Goal: Information Seeking & Learning: Learn about a topic

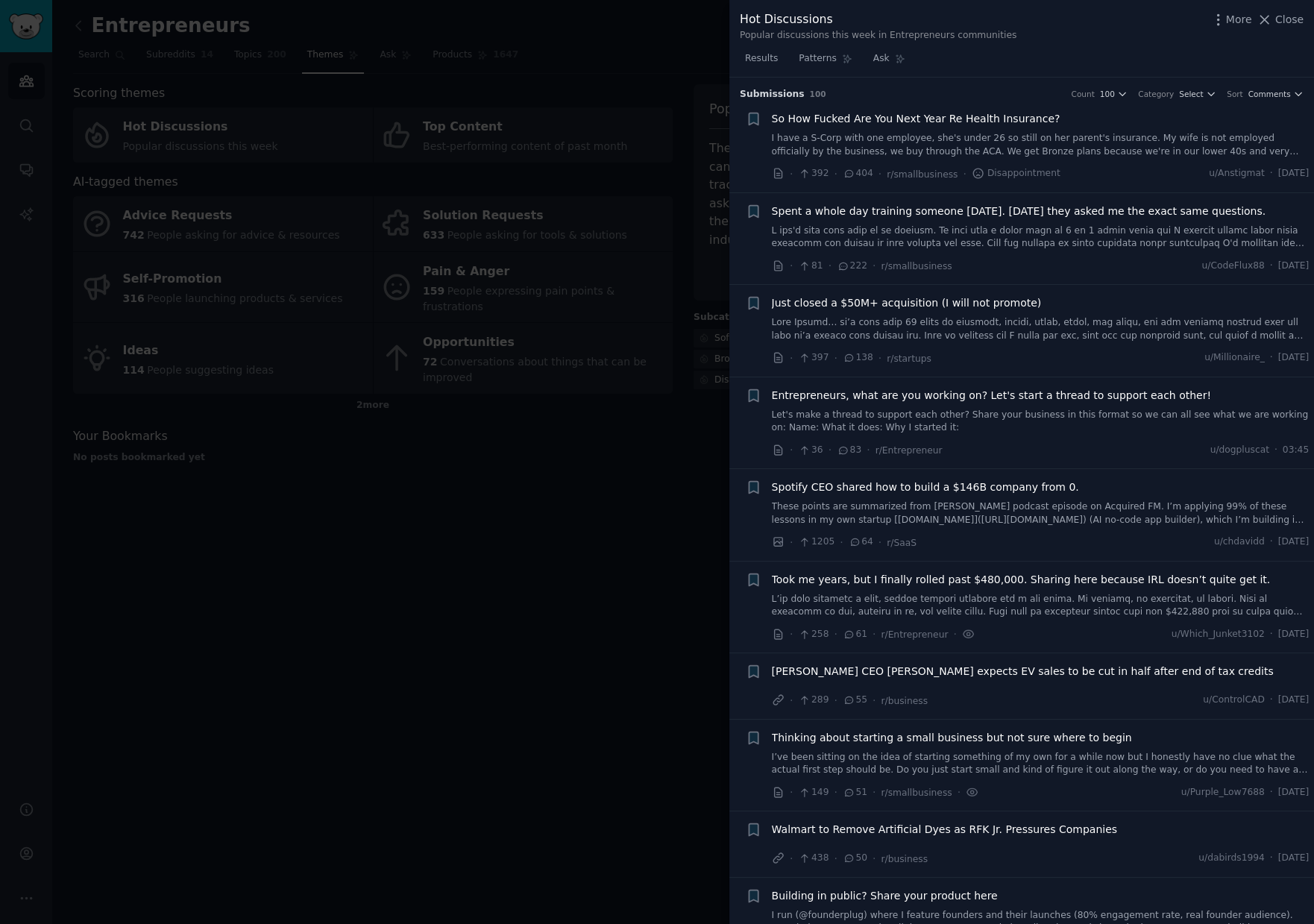
scroll to position [1719, 0]
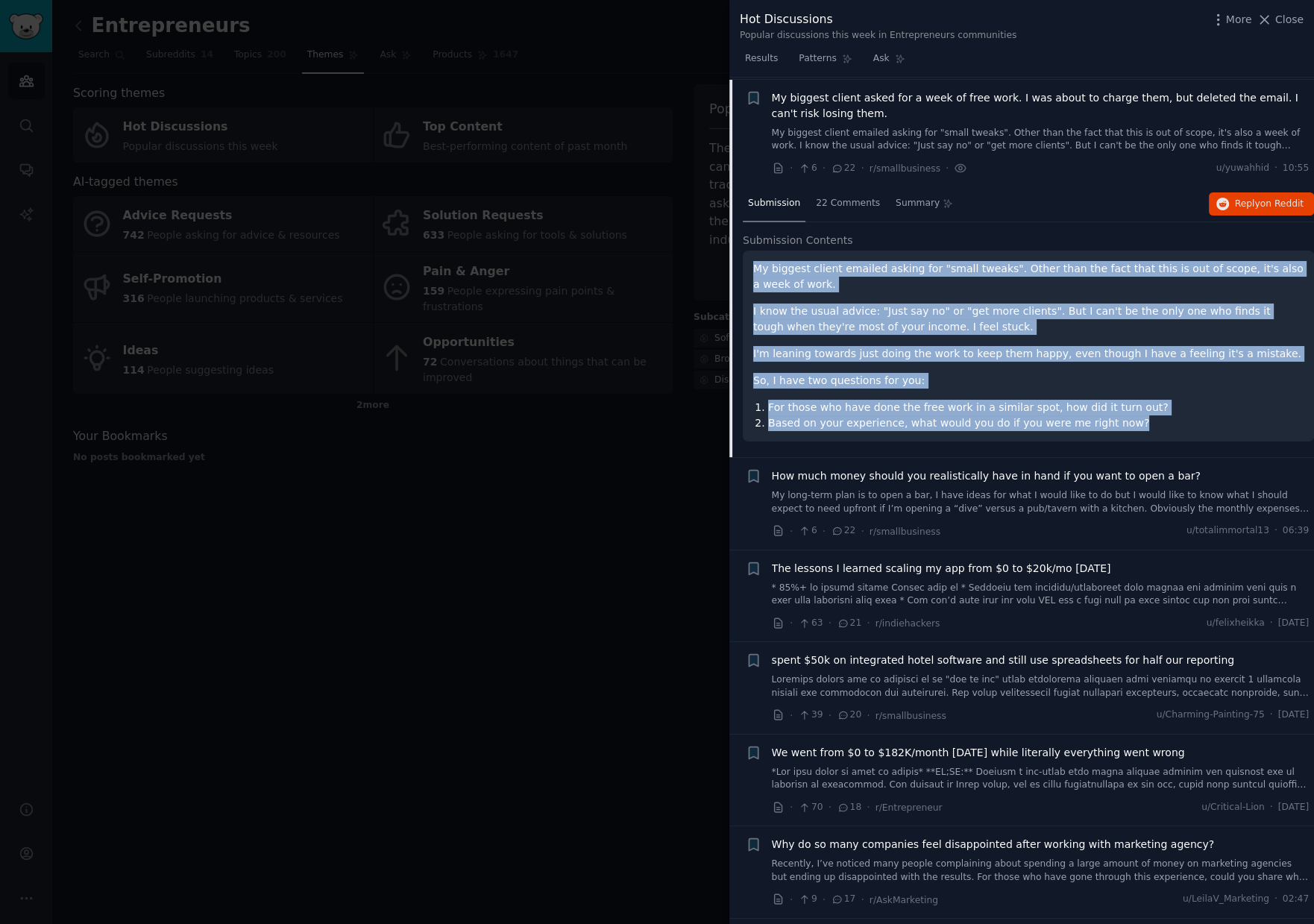
click at [603, 555] on div at bounding box center [657, 462] width 1314 height 924
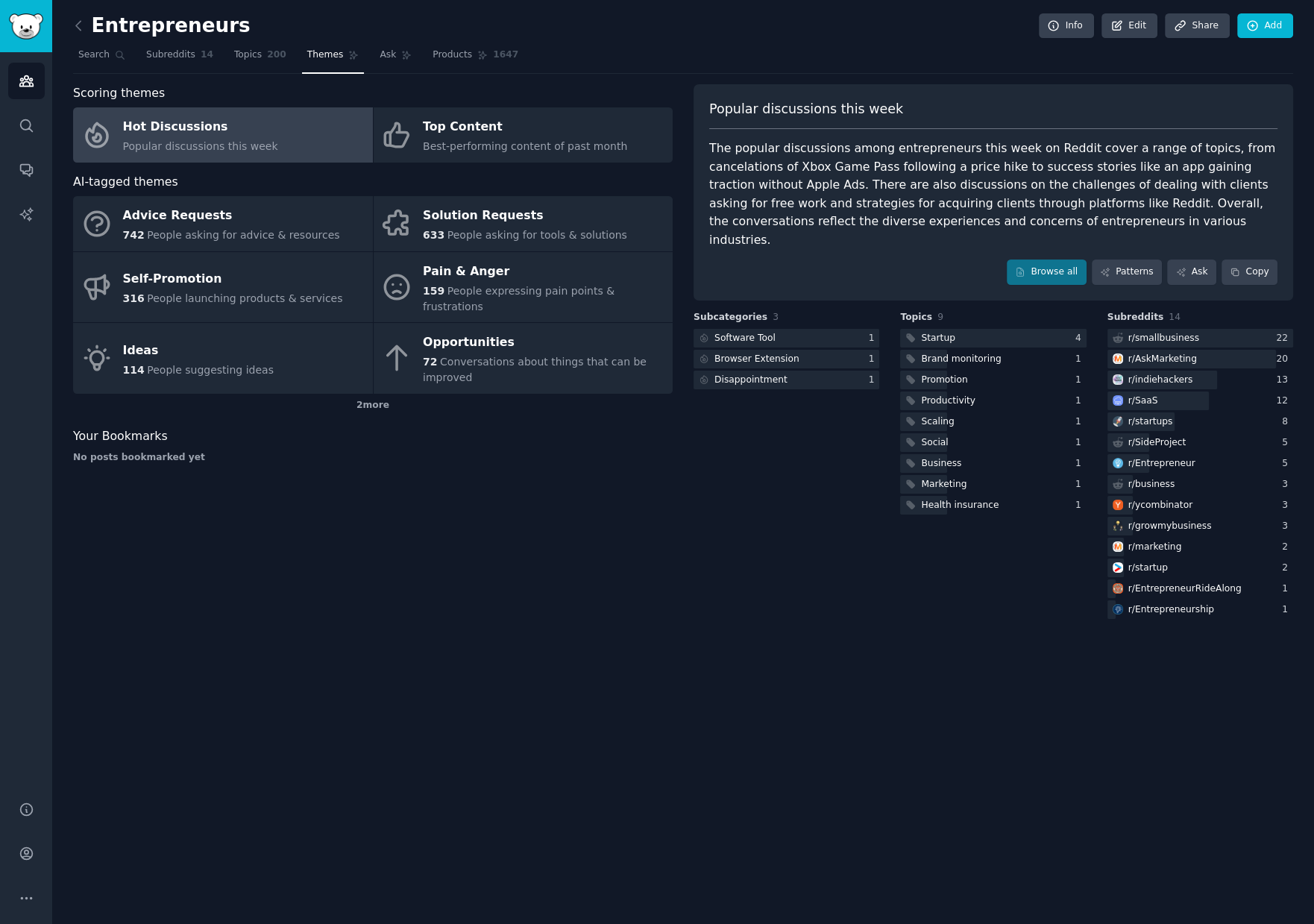
click at [301, 122] on link "Hot Discussions Popular discussions this week" at bounding box center [222, 134] width 300 height 55
click at [444, 631] on div "Entrepreneurs Info Edit Share Add Search Subreddits 14 Topics 200 Themes Ask Pr…" at bounding box center [683, 462] width 1262 height 924
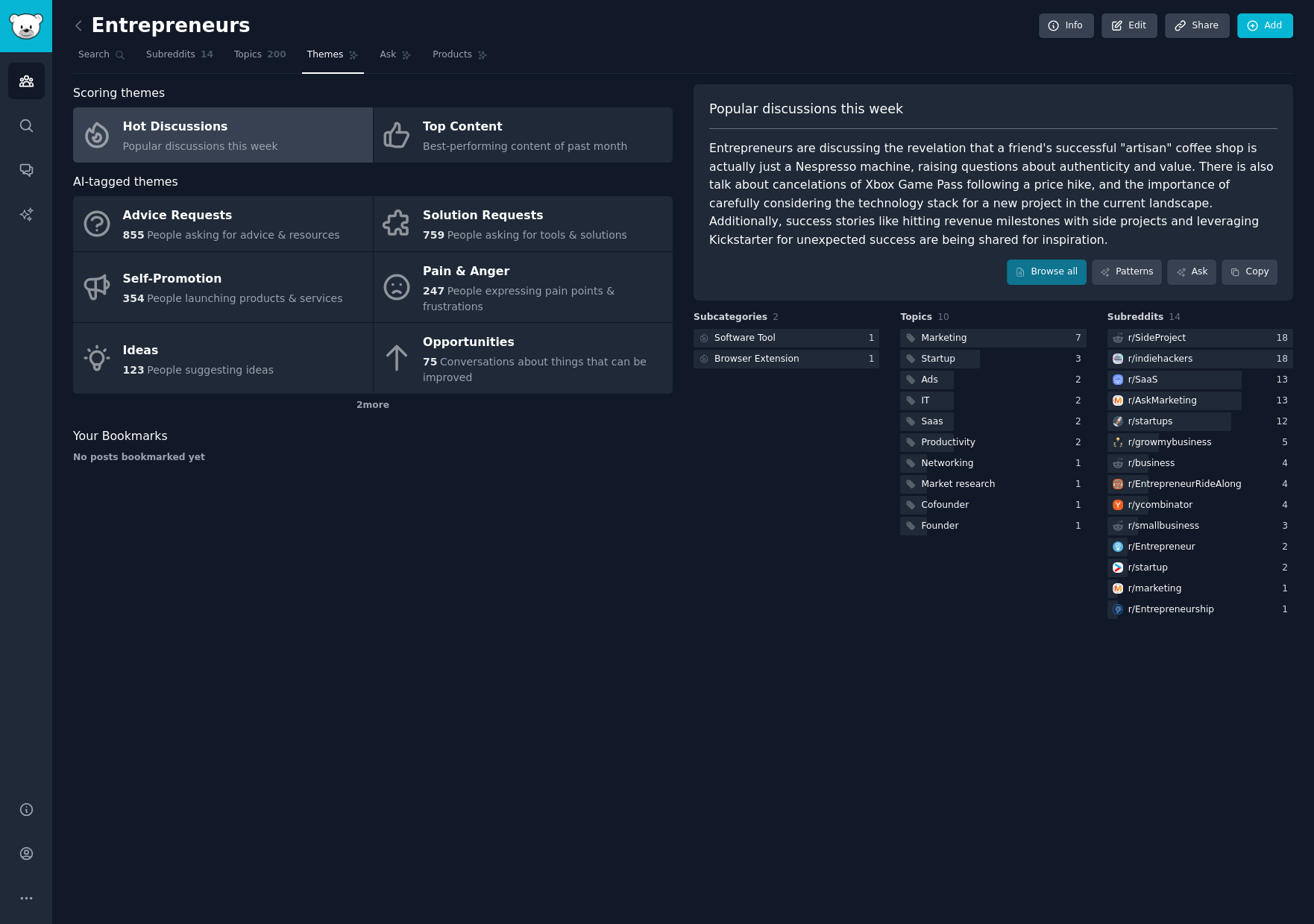
click at [304, 128] on link "Hot Discussions Popular discussions this week" at bounding box center [222, 134] width 300 height 55
click at [311, 134] on link "Hot Discussions Popular discussions this week" at bounding box center [222, 134] width 300 height 55
click at [1064, 271] on link "Browse all" at bounding box center [1046, 272] width 80 height 26
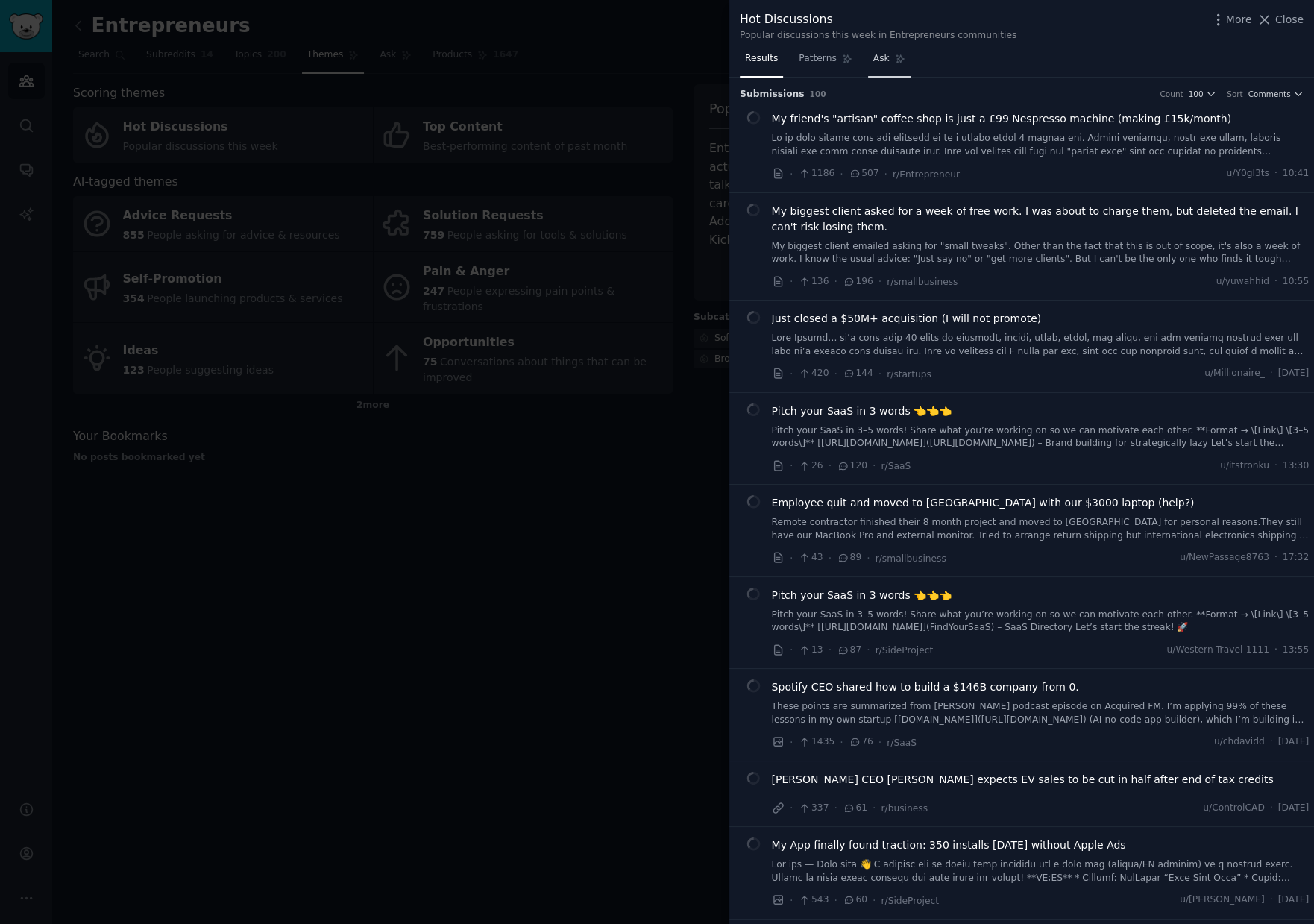
click at [878, 58] on span "Ask" at bounding box center [880, 59] width 16 height 13
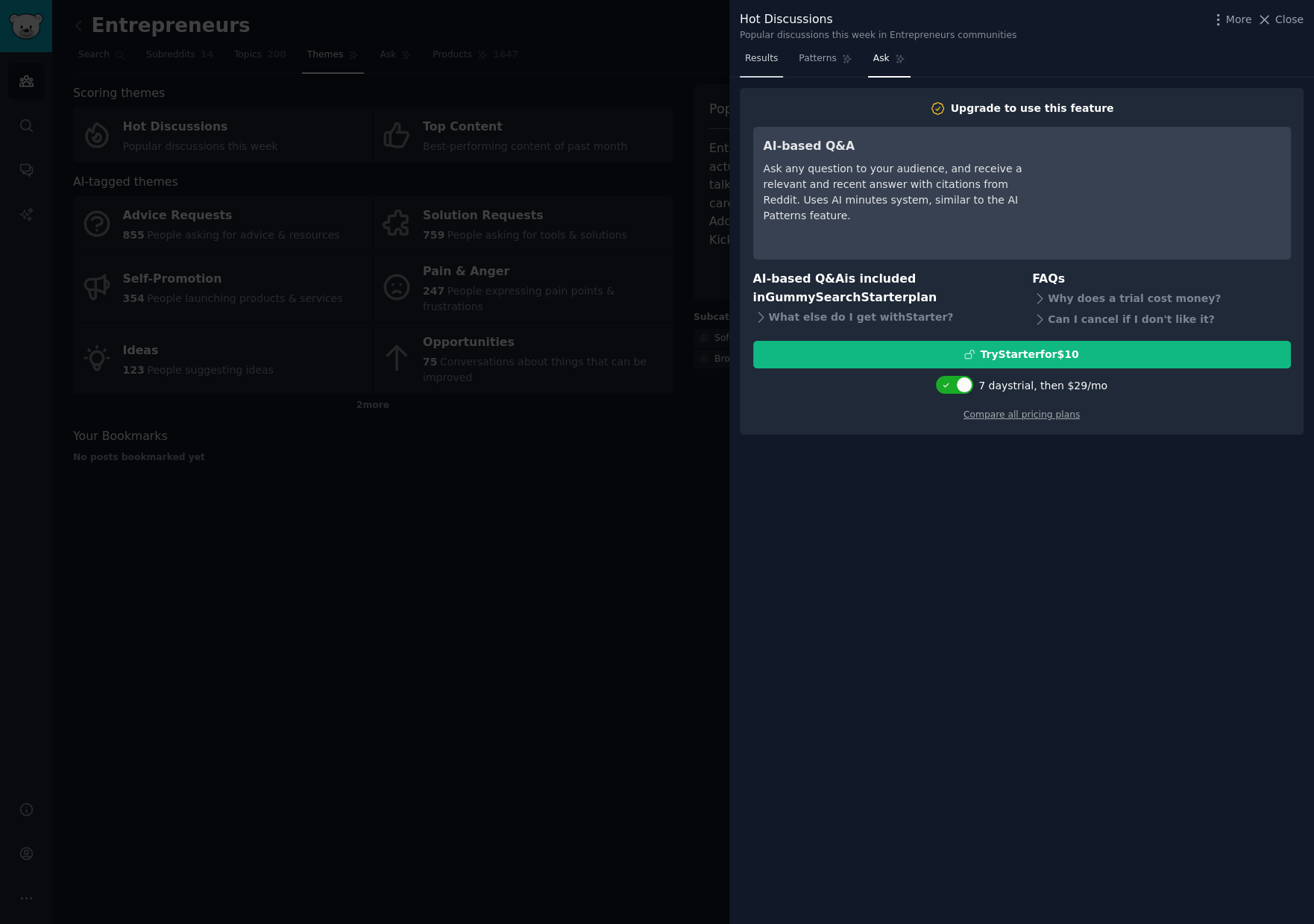
click at [759, 56] on span "Results" at bounding box center [761, 59] width 33 height 13
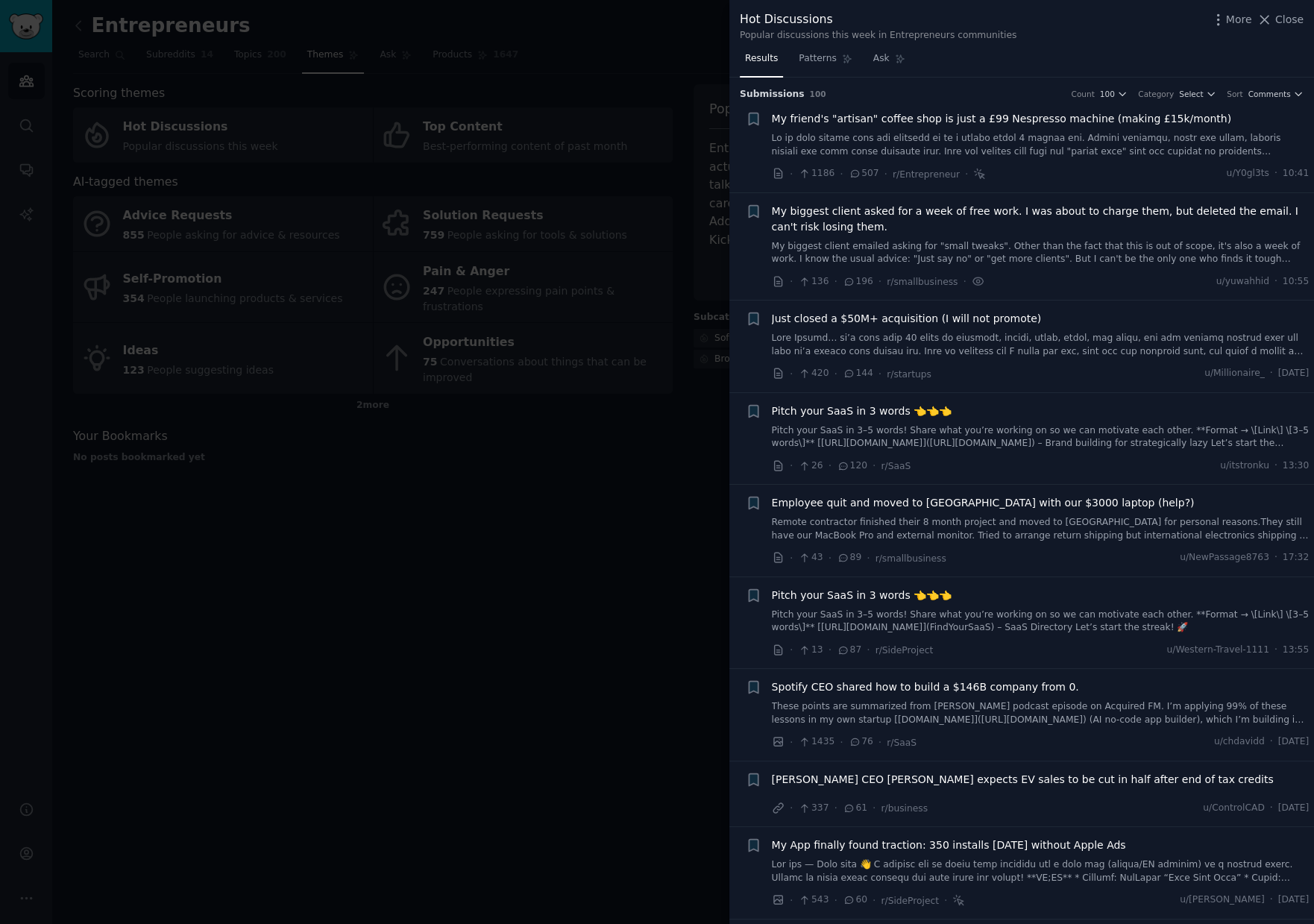
click at [952, 222] on span "My biggest client asked for a week of free work. I was about to charge them, bu…" at bounding box center [1040, 219] width 538 height 31
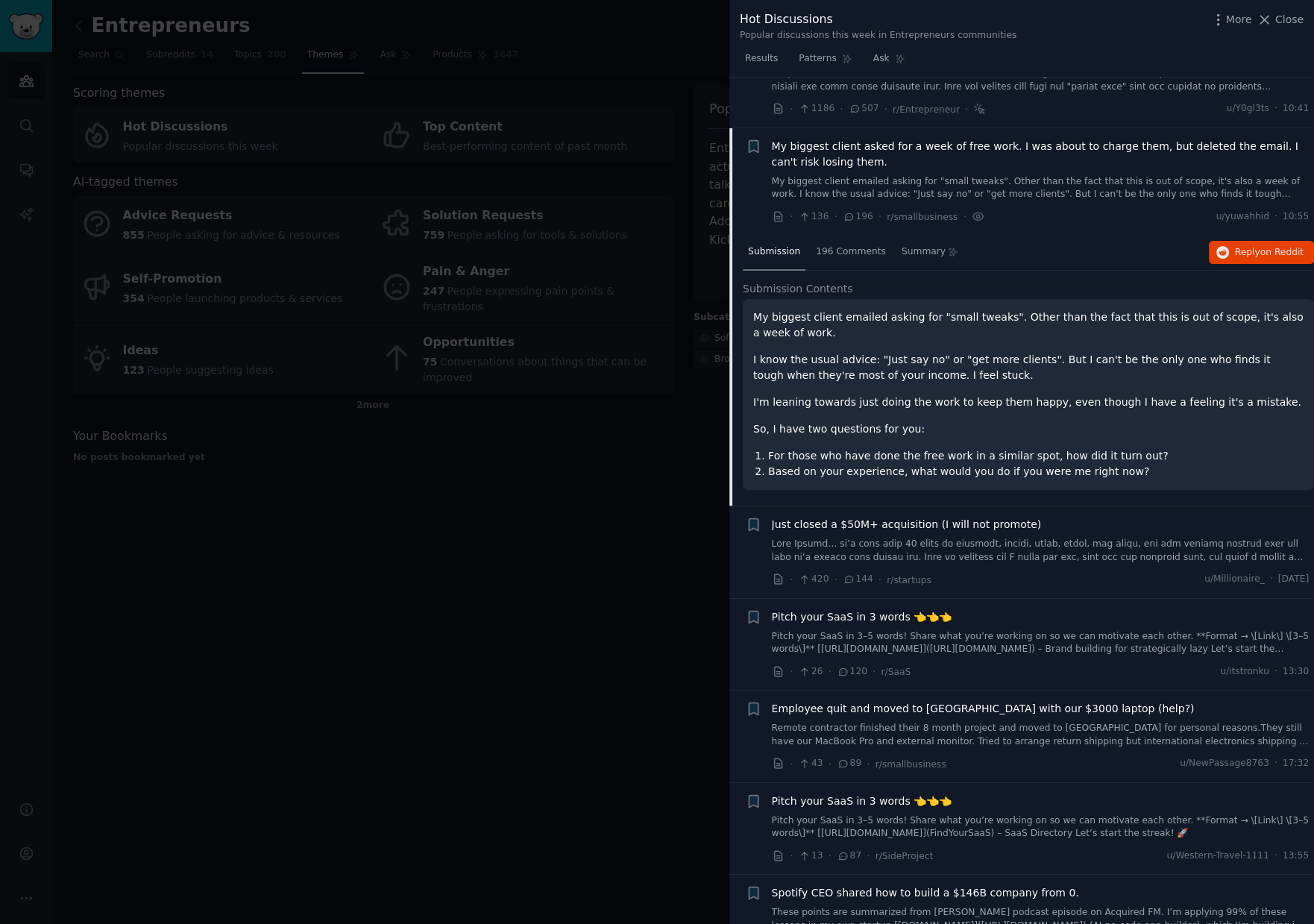
scroll to position [115, 0]
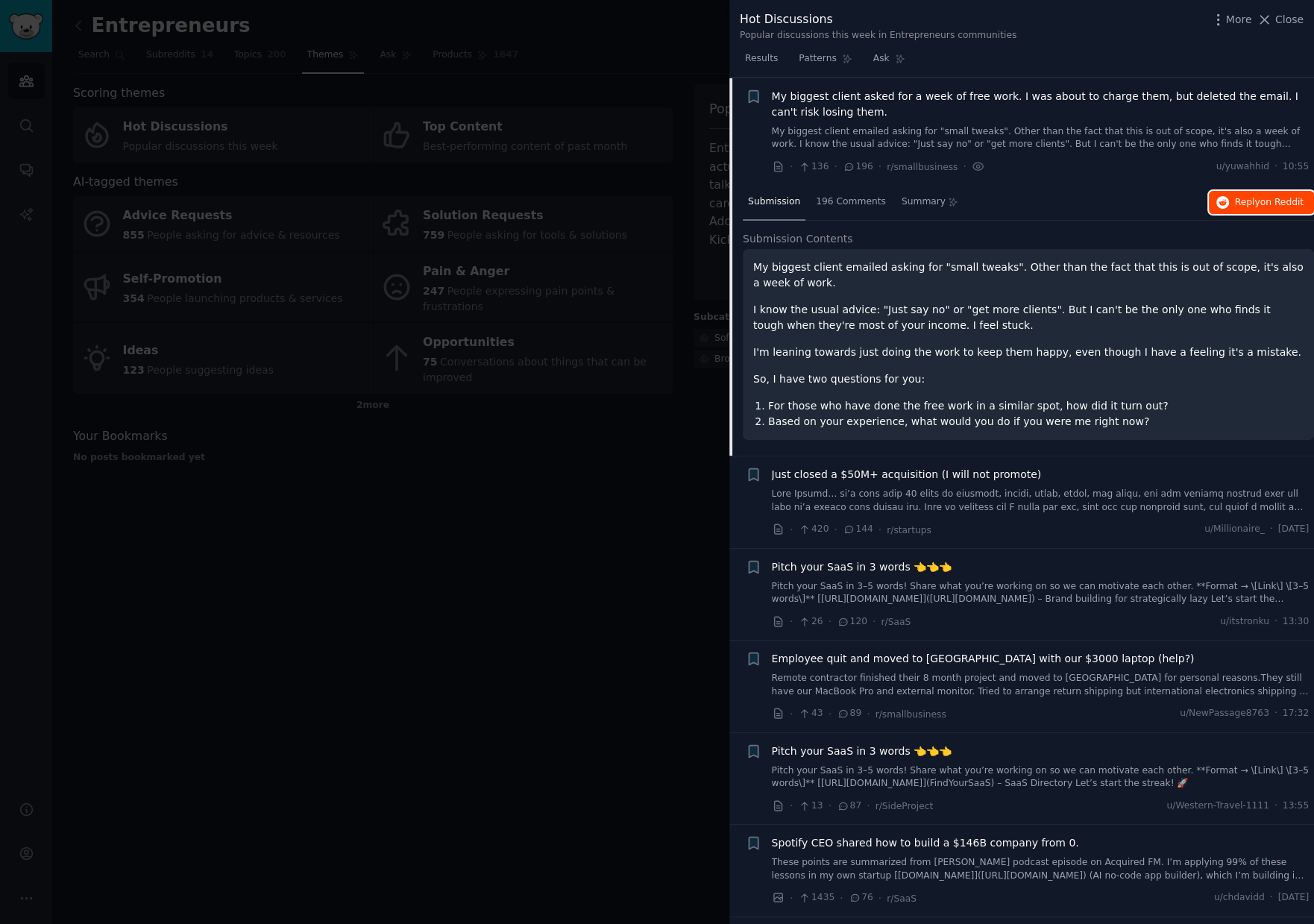
click at [1280, 191] on button "Reply on Reddit" at bounding box center [1261, 203] width 105 height 24
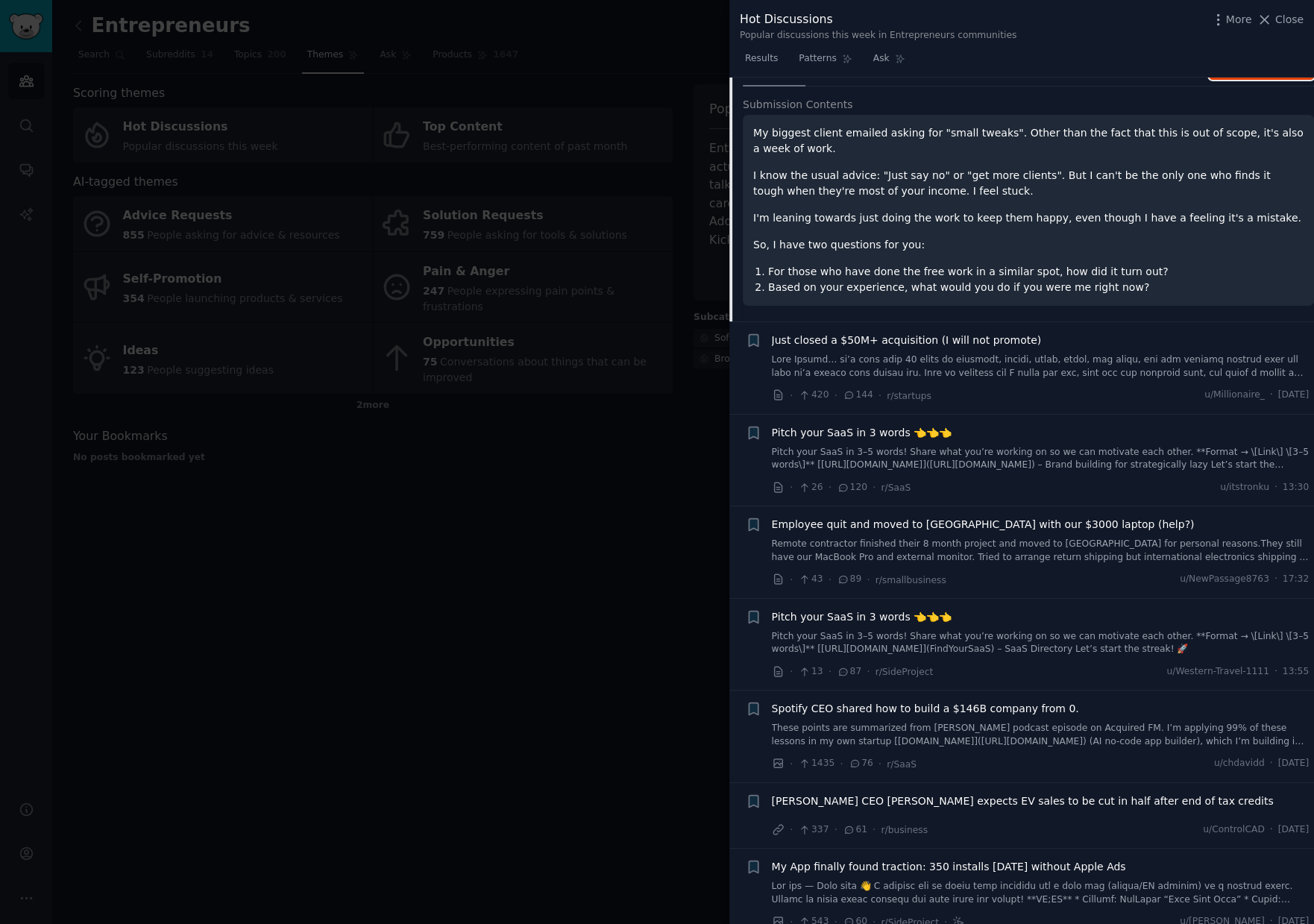
scroll to position [250, 0]
click at [1005, 451] on link "Pitch your SaaS in 3–5 words! Share what you’re working on so we can motivate e…" at bounding box center [1040, 458] width 538 height 27
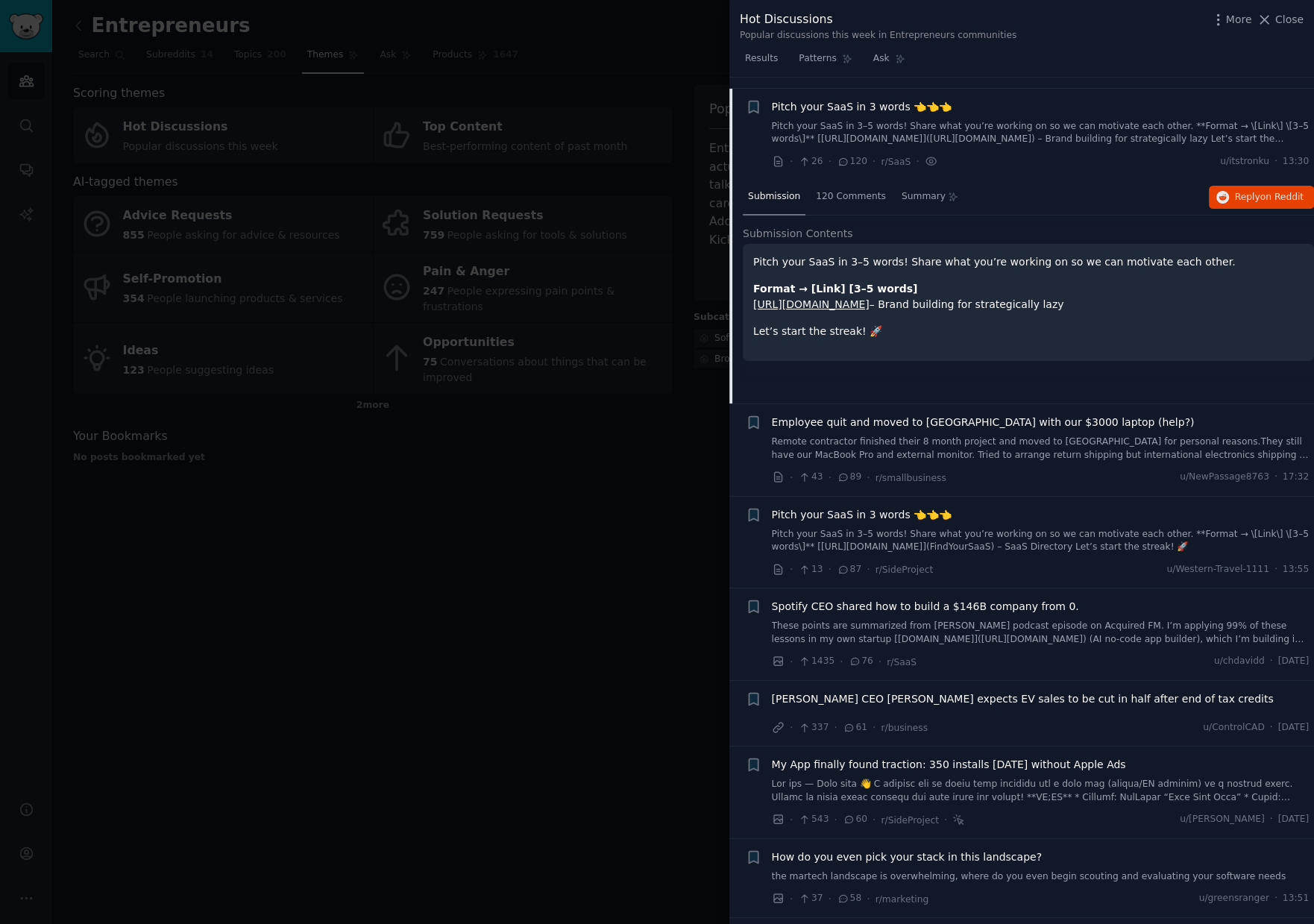
scroll to position [314, 0]
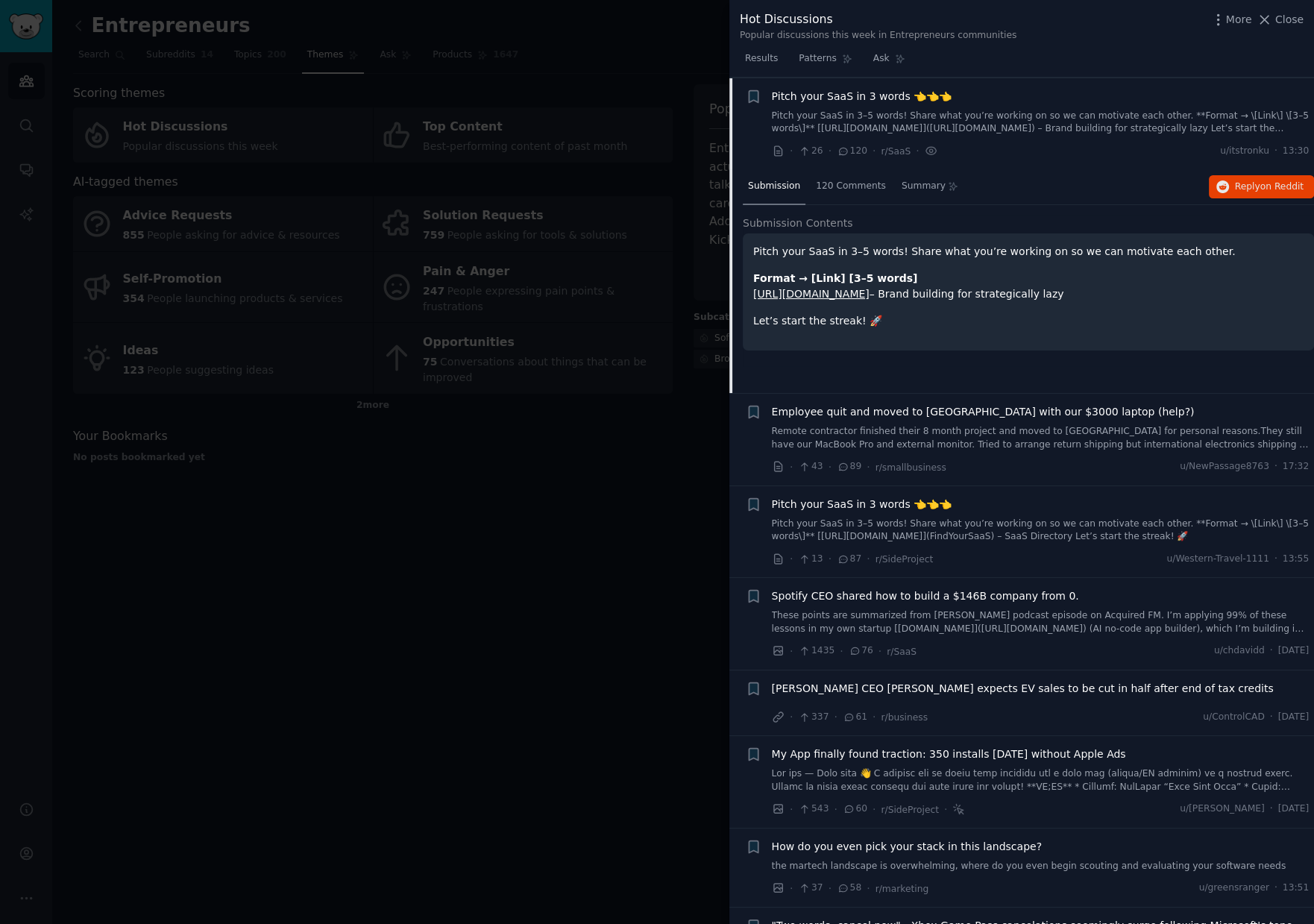
click at [288, 558] on div at bounding box center [657, 462] width 1314 height 924
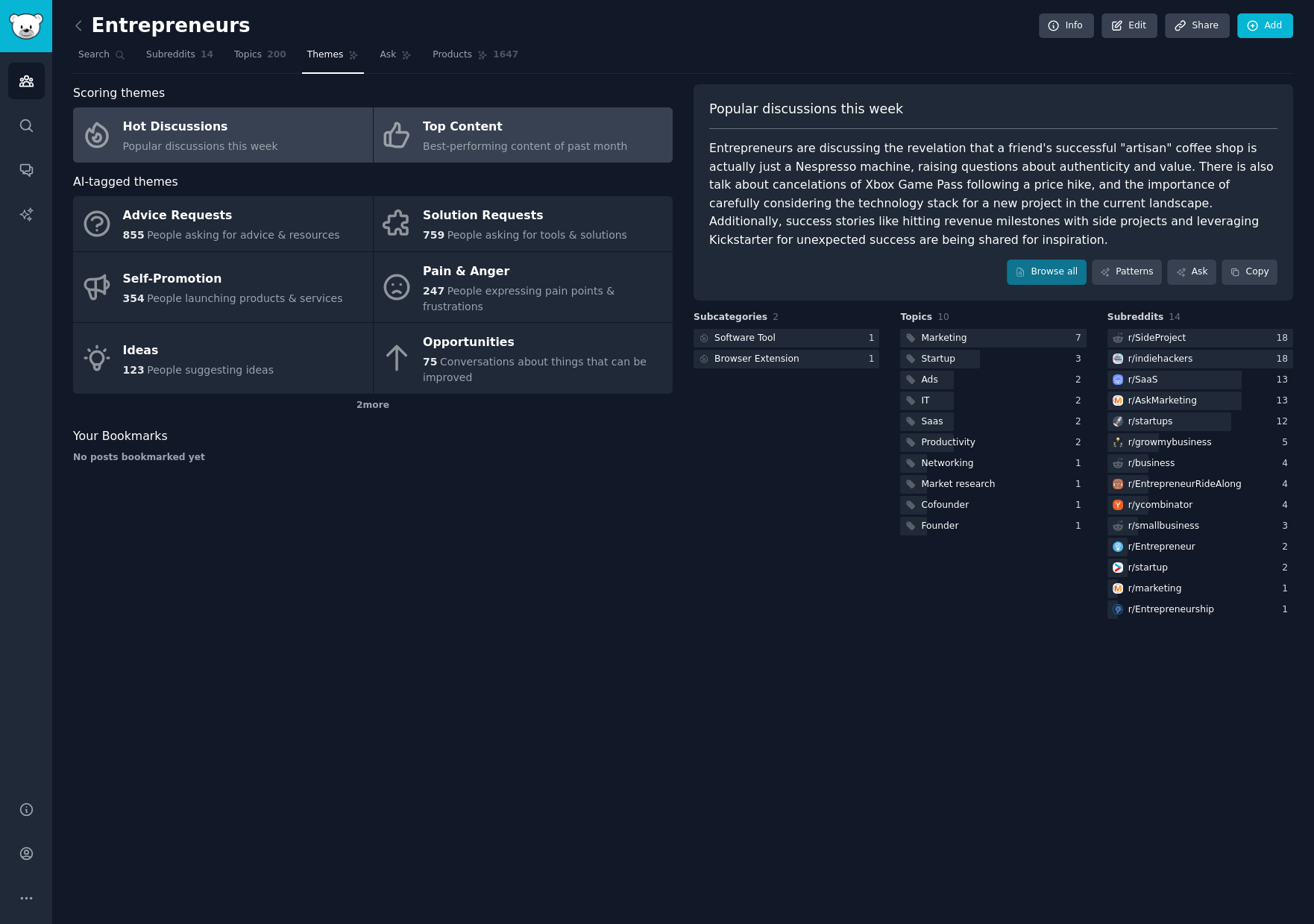
click at [538, 134] on div "Top Content" at bounding box center [525, 127] width 204 height 24
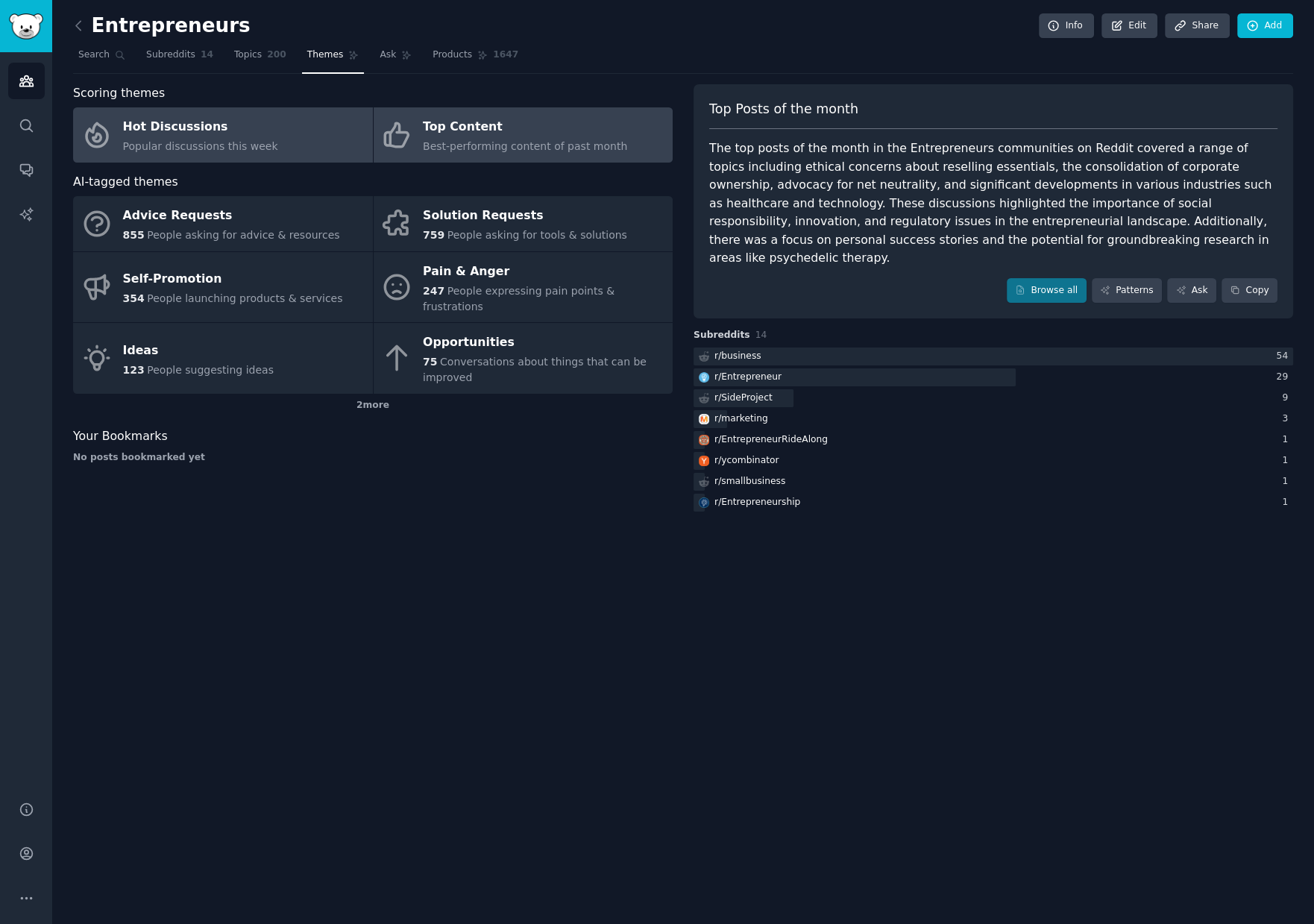
click at [280, 139] on link "Hot Discussions Popular discussions this week" at bounding box center [222, 134] width 300 height 55
